Goal: Task Accomplishment & Management: Use online tool/utility

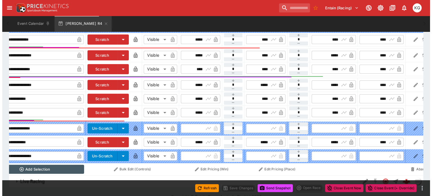
scroll to position [0, 51]
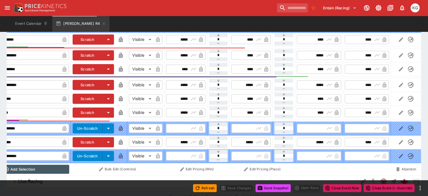
click at [397, 137] on button "button" at bounding box center [401, 141] width 9 height 9
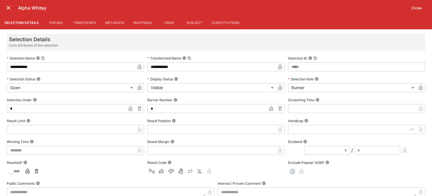
scroll to position [0, 51]
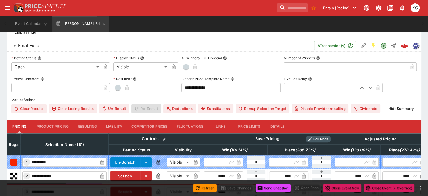
scroll to position [159, 0]
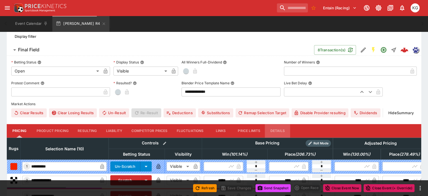
click at [287, 124] on button "Details" at bounding box center [277, 131] width 25 height 14
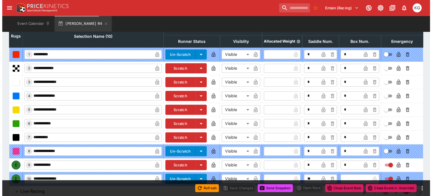
scroll to position [279, 0]
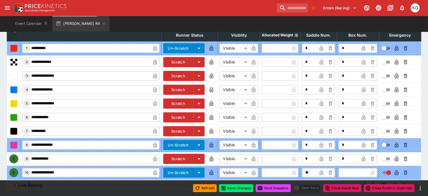
click at [394, 156] on icon "button" at bounding box center [397, 159] width 6 height 6
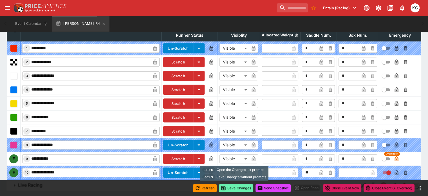
click at [239, 187] on button "Save Changes" at bounding box center [236, 188] width 34 height 8
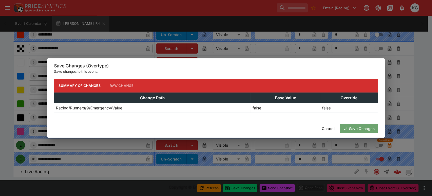
click at [359, 126] on button "Save Changes" at bounding box center [359, 128] width 38 height 9
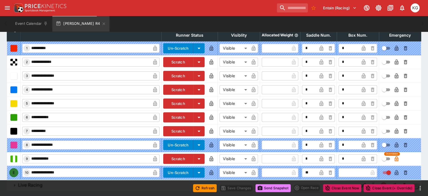
click at [274, 187] on button "Send Snapshot" at bounding box center [273, 188] width 35 height 8
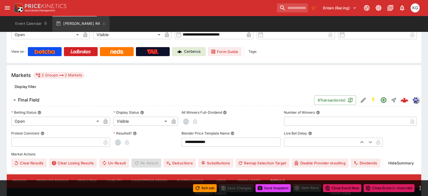
scroll to position [0, 0]
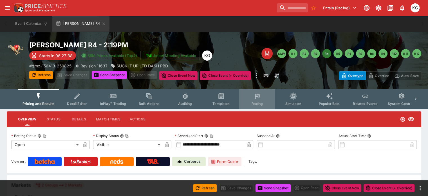
click at [262, 104] on span "Racing" at bounding box center [257, 103] width 12 height 4
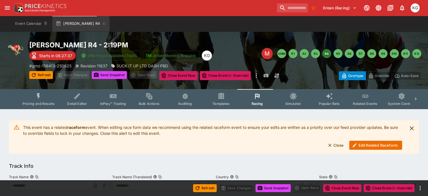
click at [373, 144] on button "Edit Related Raceform." at bounding box center [375, 144] width 53 height 9
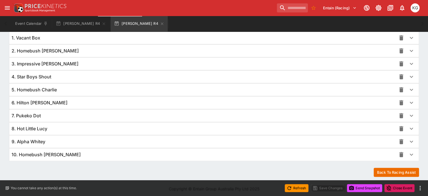
scroll to position [411, 0]
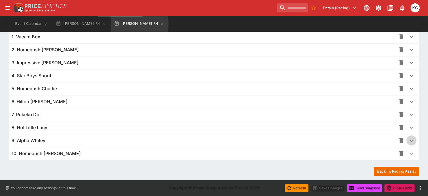
click at [408, 139] on icon "button" at bounding box center [411, 140] width 7 height 7
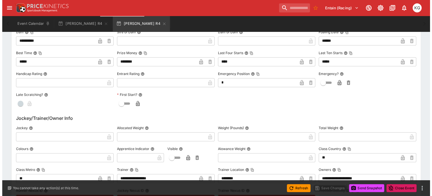
scroll to position [608, 0]
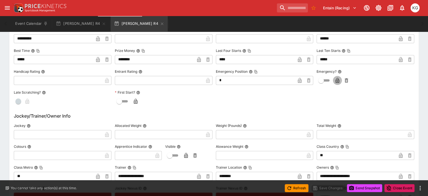
click at [336, 81] on icon "button" at bounding box center [338, 80] width 4 height 5
click at [332, 187] on button "Save Changes" at bounding box center [328, 188] width 34 height 8
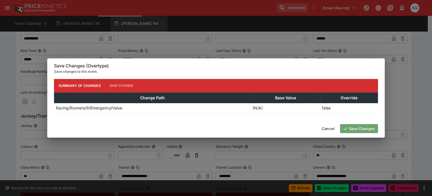
click at [362, 128] on button "Save Changes" at bounding box center [359, 128] width 38 height 9
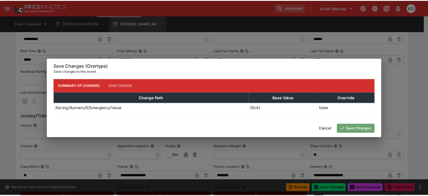
scroll to position [0, 0]
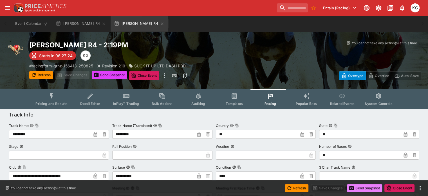
click at [365, 187] on button "Send Snapshot" at bounding box center [364, 188] width 35 height 8
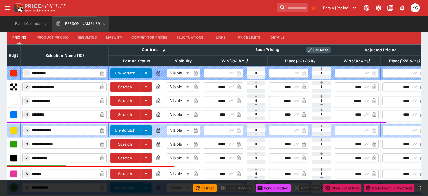
scroll to position [242, 0]
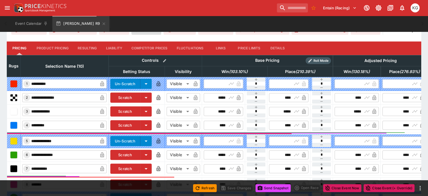
click at [286, 41] on button "Details" at bounding box center [277, 48] width 25 height 14
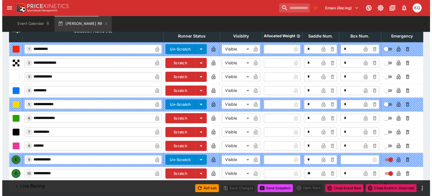
scroll to position [279, 0]
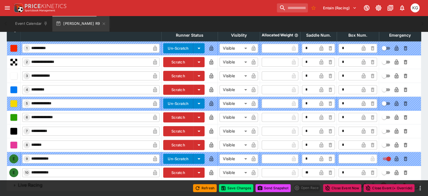
click at [395, 172] on icon "button" at bounding box center [396, 173] width 3 height 2
click at [231, 186] on button "Save Changes" at bounding box center [236, 188] width 34 height 8
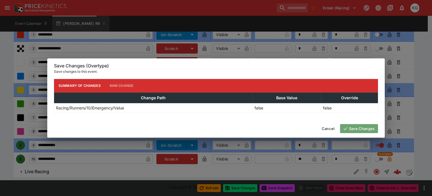
click at [359, 126] on button "Save Changes" at bounding box center [359, 128] width 38 height 9
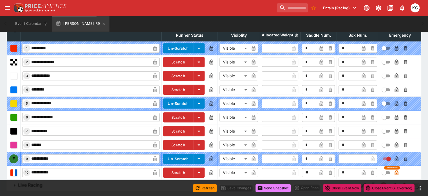
click at [275, 188] on button "Send Snapshot" at bounding box center [273, 188] width 35 height 8
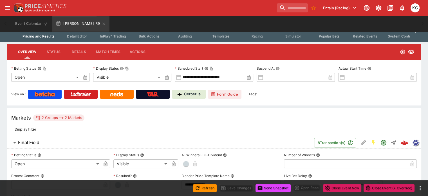
scroll to position [0, 0]
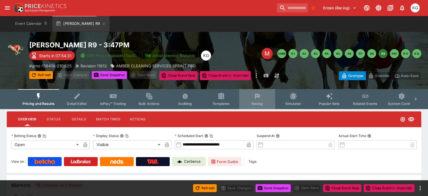
click at [265, 100] on button "Racing" at bounding box center [257, 99] width 36 height 20
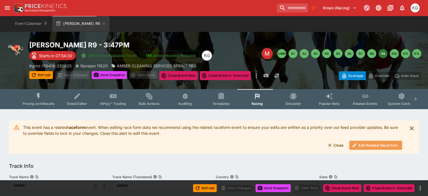
click at [369, 145] on button "Edit Related Raceform." at bounding box center [375, 144] width 53 height 9
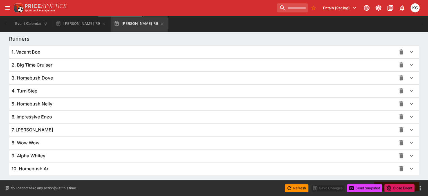
scroll to position [410, 0]
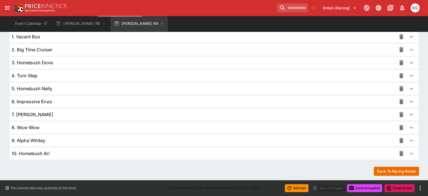
click at [408, 151] on icon "button" at bounding box center [411, 153] width 7 height 7
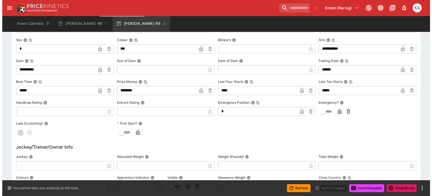
scroll to position [607, 0]
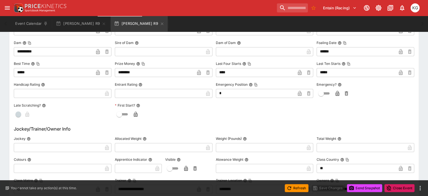
click at [336, 91] on icon "button" at bounding box center [338, 93] width 6 height 6
click at [333, 189] on button "Save Changes" at bounding box center [328, 188] width 34 height 8
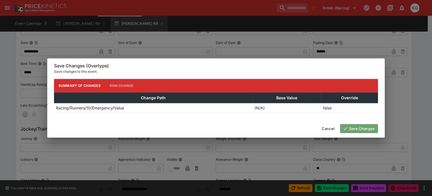
click at [363, 128] on button "Save Changes" at bounding box center [359, 128] width 38 height 9
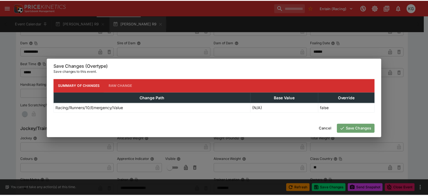
scroll to position [0, 0]
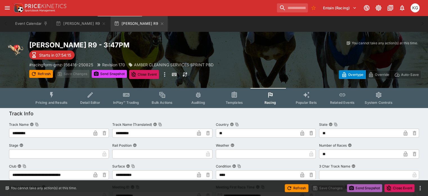
click at [369, 187] on button "Send Snapshot" at bounding box center [364, 188] width 35 height 8
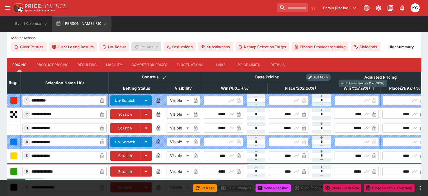
scroll to position [141, 0]
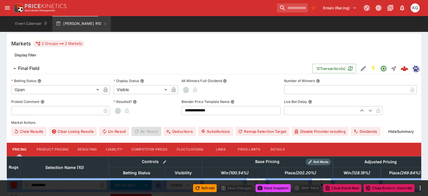
click at [285, 142] on button "Details" at bounding box center [277, 149] width 25 height 14
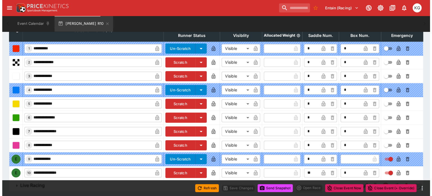
scroll to position [279, 0]
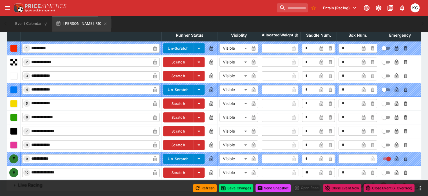
click at [394, 169] on icon "button" at bounding box center [397, 172] width 6 height 6
click at [231, 190] on button "Save Changes" at bounding box center [236, 188] width 34 height 8
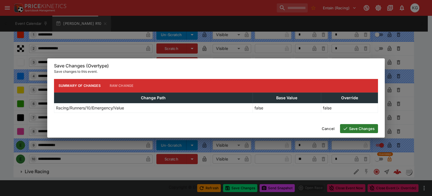
click at [367, 128] on button "Save Changes" at bounding box center [359, 128] width 38 height 9
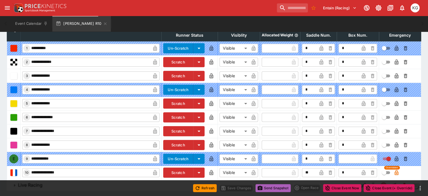
click at [274, 187] on button "Send Snapshot" at bounding box center [273, 188] width 35 height 8
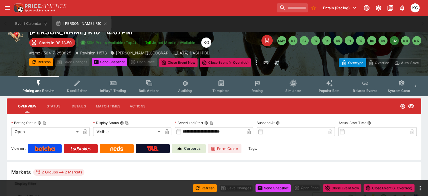
scroll to position [0, 0]
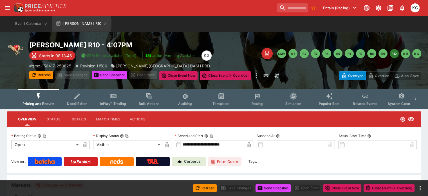
click at [262, 104] on span "Racing" at bounding box center [257, 103] width 12 height 4
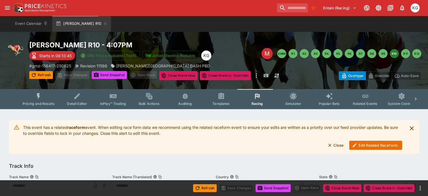
click at [369, 145] on button "Edit Related Raceform." at bounding box center [375, 144] width 53 height 9
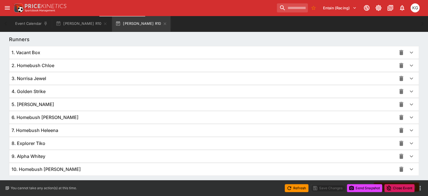
scroll to position [411, 0]
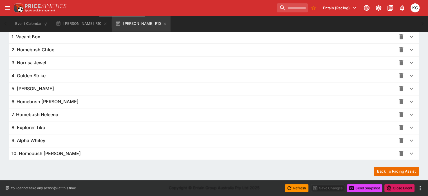
click at [408, 150] on icon "button" at bounding box center [411, 153] width 7 height 7
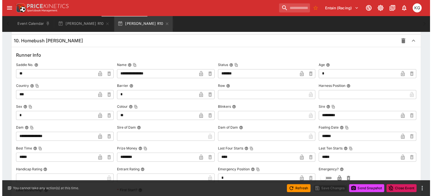
scroll to position [580, 0]
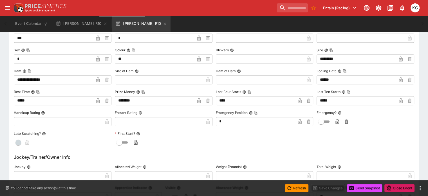
click at [336, 120] on icon "button" at bounding box center [338, 121] width 4 height 5
click at [330, 184] on button "Save Changes" at bounding box center [328, 188] width 34 height 8
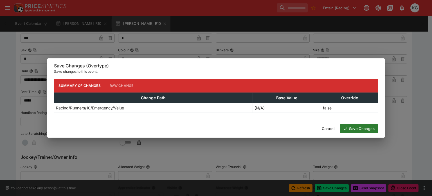
click at [358, 125] on button "Save Changes" at bounding box center [359, 128] width 38 height 9
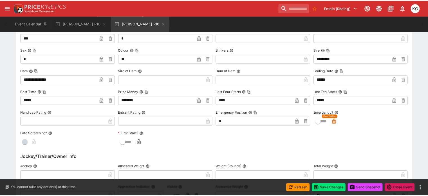
scroll to position [0, 0]
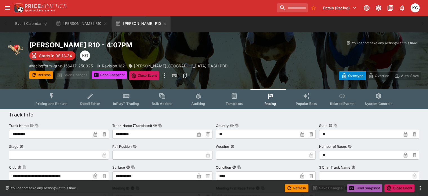
click at [365, 186] on button "Send Snapshot" at bounding box center [364, 188] width 35 height 8
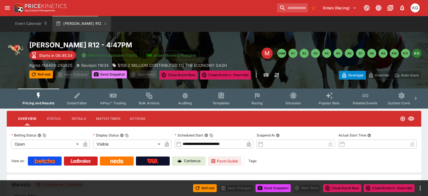
click at [121, 73] on button "Send Snapshot" at bounding box center [109, 74] width 35 height 8
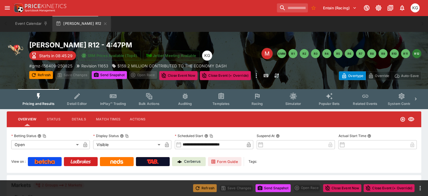
click at [206, 190] on button "Refresh" at bounding box center [205, 188] width 24 height 8
click at [279, 188] on button "Send Snapshot" at bounding box center [273, 188] width 35 height 8
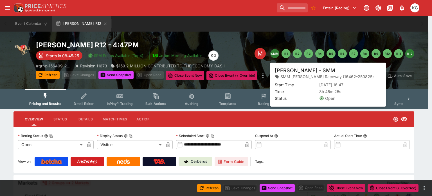
click at [276, 54] on button "SMM" at bounding box center [275, 53] width 9 height 9
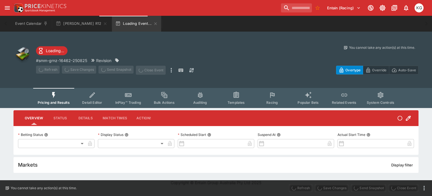
type input "**********"
type input "*******"
type input "**********"
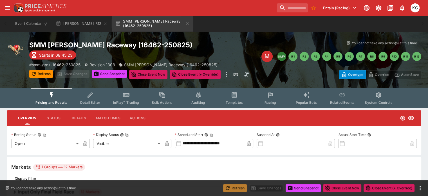
click at [237, 185] on button "Refresh" at bounding box center [235, 188] width 24 height 8
click at [306, 187] on button "Send Snapshot" at bounding box center [303, 188] width 35 height 8
